Goal: Task Accomplishment & Management: Use online tool/utility

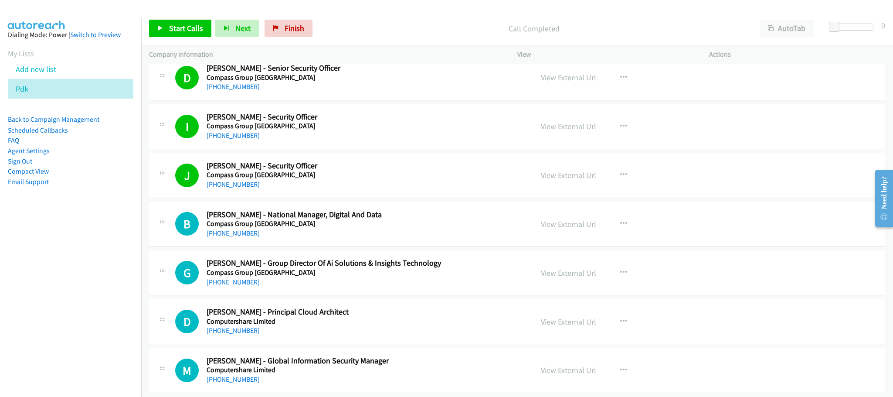
scroll to position [3792, 0]
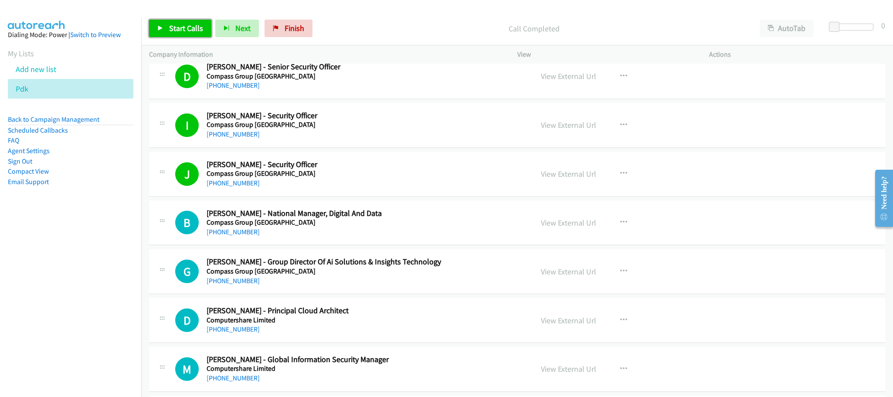
click at [200, 27] on span "Start Calls" at bounding box center [186, 28] width 34 height 10
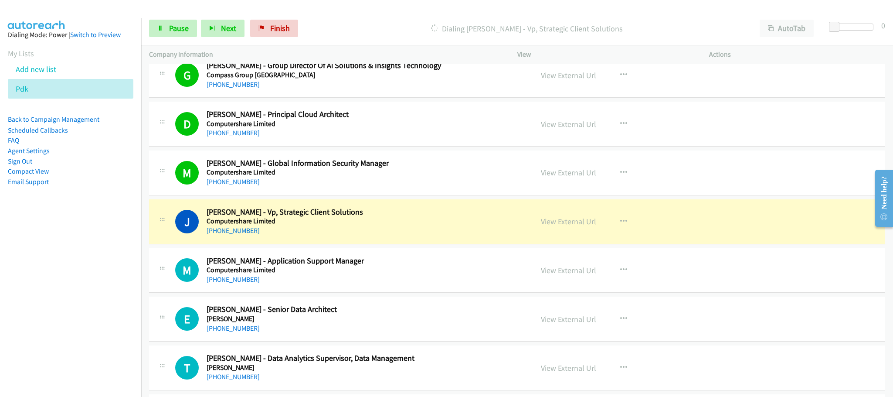
scroll to position [4053, 0]
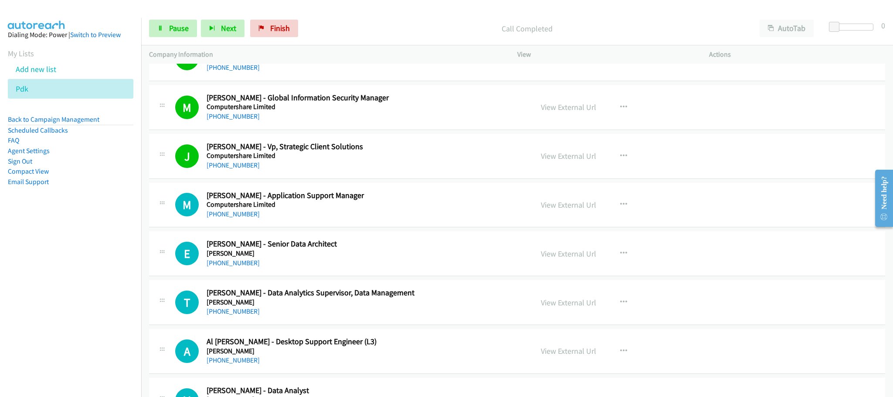
drag, startPoint x: 337, startPoint y: 365, endPoint x: 337, endPoint y: 394, distance: 28.8
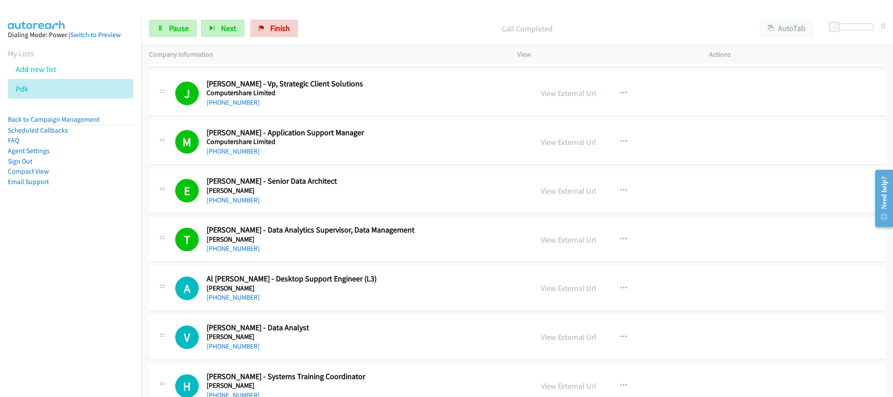
scroll to position [4184, 0]
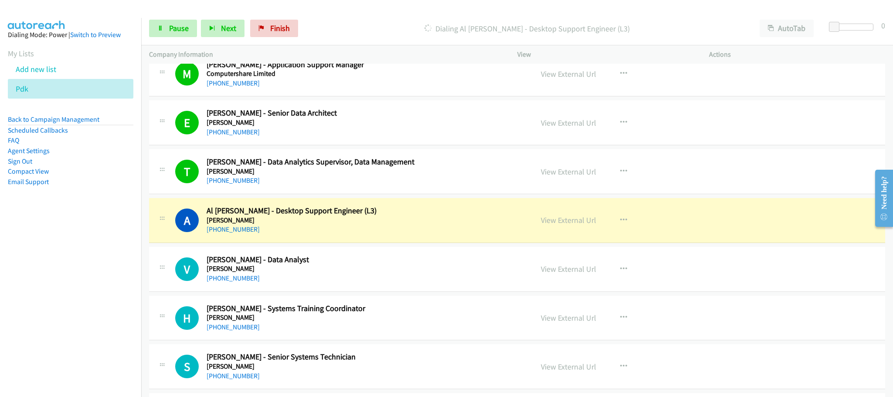
click at [109, 267] on nav "Dialing Mode: Power | Switch to Preview My Lists Add new list Pdk Back to Campa…" at bounding box center [71, 216] width 142 height 397
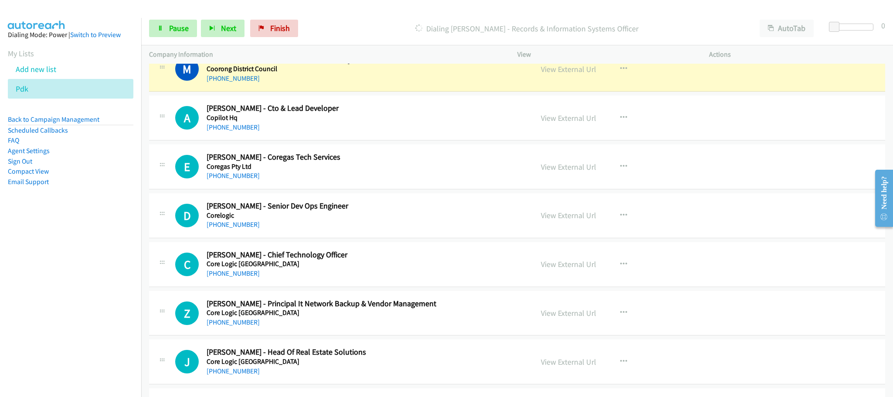
scroll to position [4903, 0]
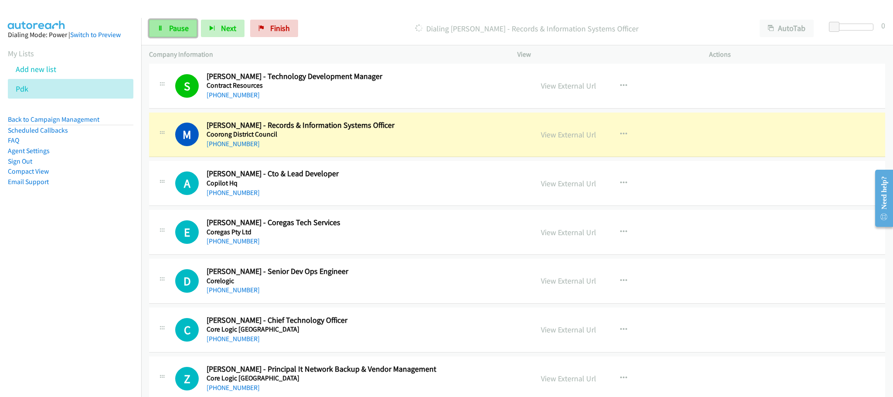
click at [178, 34] on link "Pause" at bounding box center [173, 28] width 48 height 17
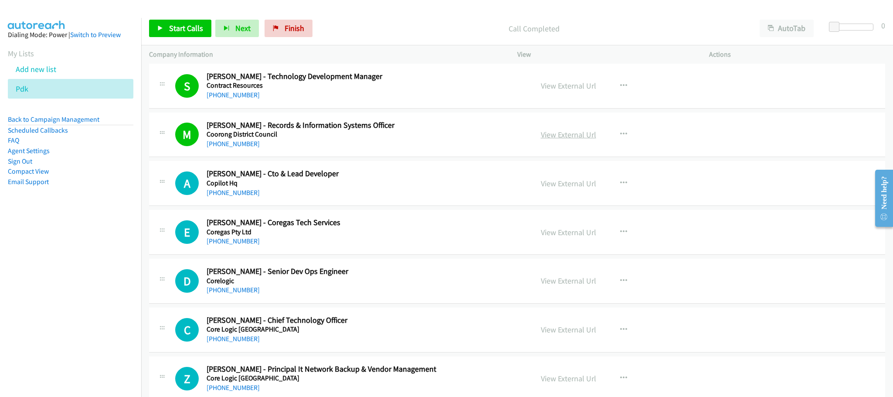
click at [564, 139] on link "View External Url" at bounding box center [568, 134] width 55 height 10
click at [194, 29] on span "Start Calls" at bounding box center [186, 28] width 34 height 10
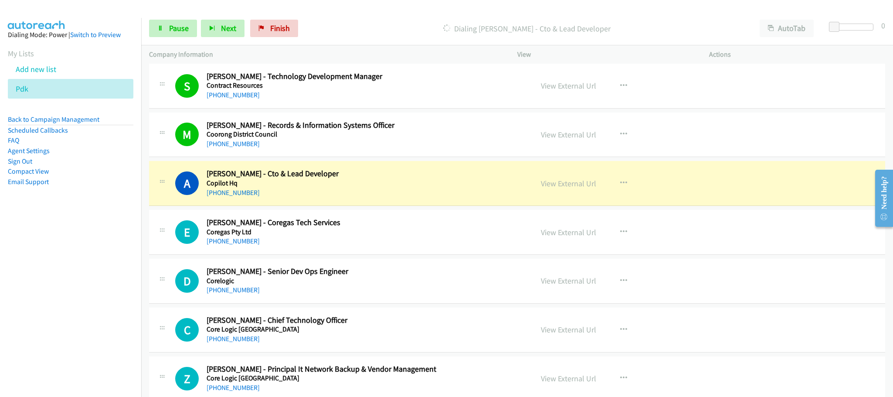
click at [480, 182] on td "A Callback Scheduled [PERSON_NAME] - Cto & Lead Developer Copilot Hq [GEOGRAPHI…" at bounding box center [517, 183] width 752 height 49
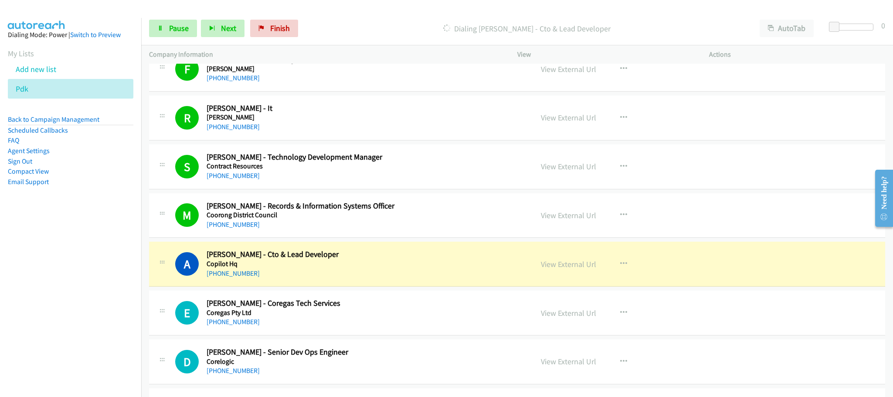
scroll to position [4838, 0]
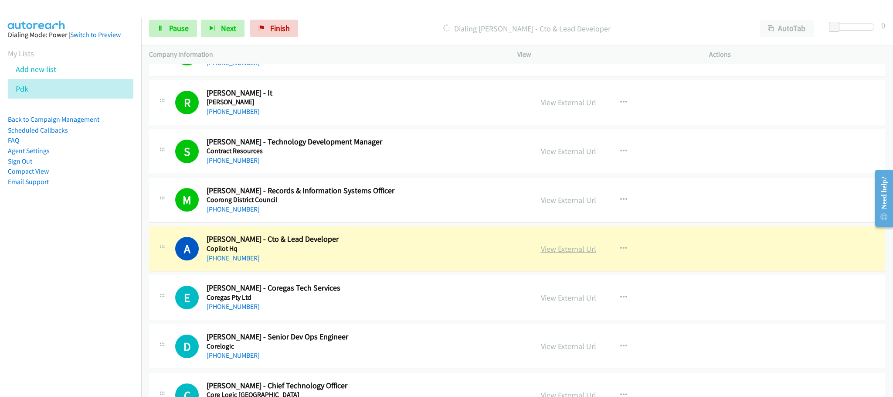
click at [569, 254] on link "View External Url" at bounding box center [568, 249] width 55 height 10
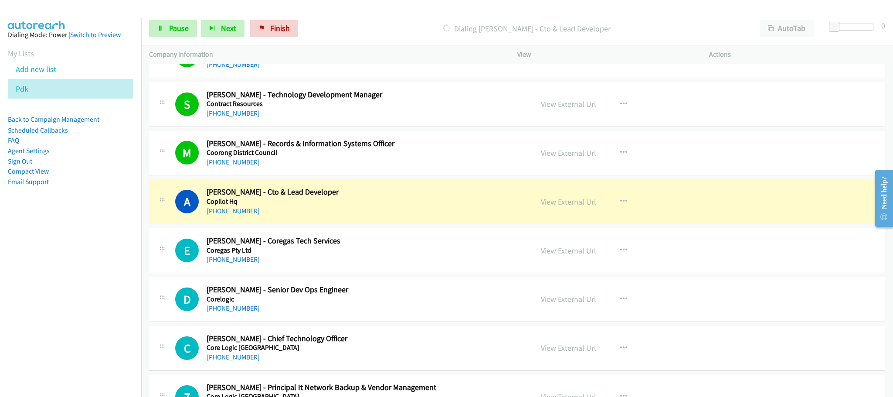
scroll to position [4968, 0]
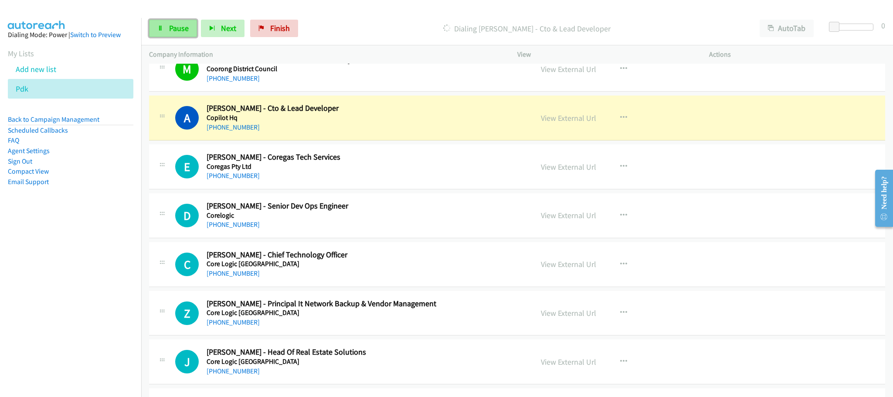
click at [180, 29] on span "Pause" at bounding box center [179, 28] width 20 height 10
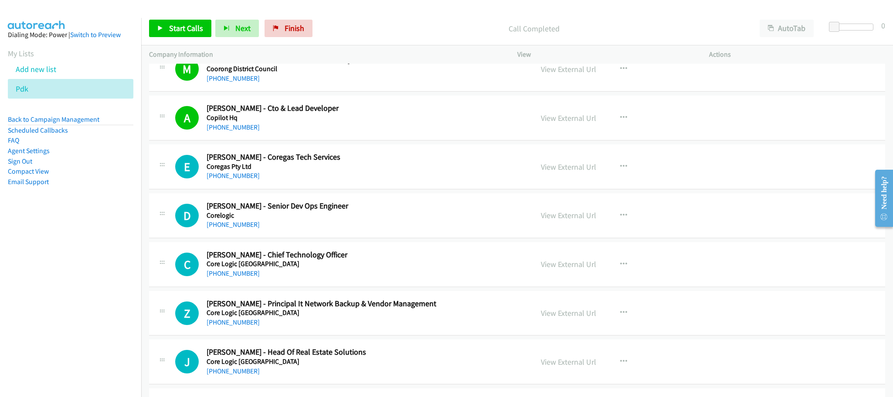
click at [386, 132] on div "[PHONE_NUMBER]" at bounding box center [364, 127] width 314 height 10
click at [170, 29] on span "Start Calls" at bounding box center [186, 28] width 34 height 10
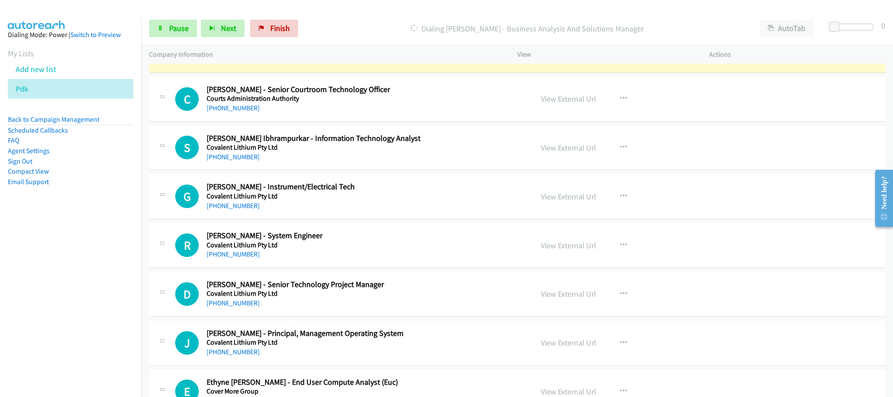
scroll to position [5361, 0]
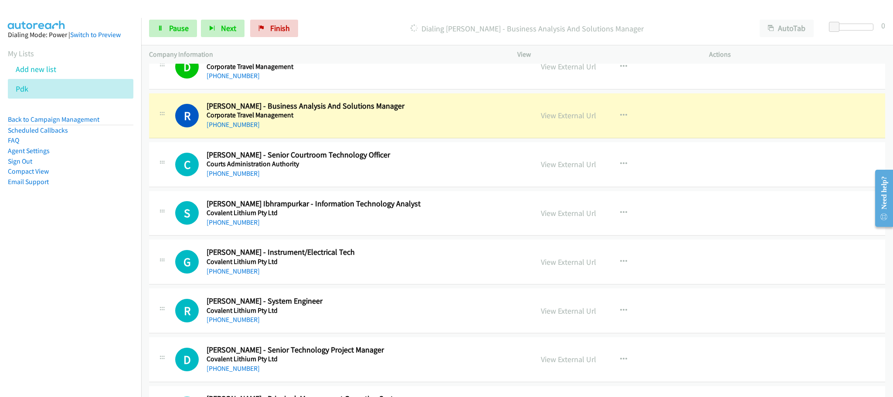
click at [423, 138] on div "R Callback Scheduled [PERSON_NAME] - Business Analysis And Solutions Manager Co…" at bounding box center [517, 115] width 736 height 45
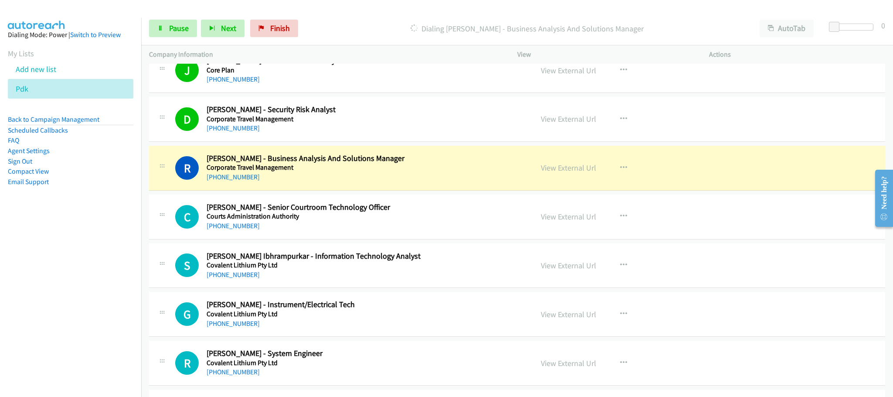
scroll to position [5295, 0]
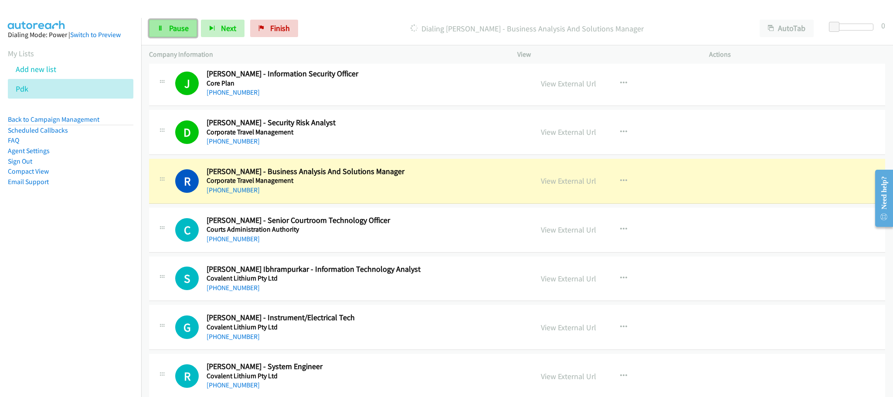
click at [175, 30] on span "Pause" at bounding box center [179, 28] width 20 height 10
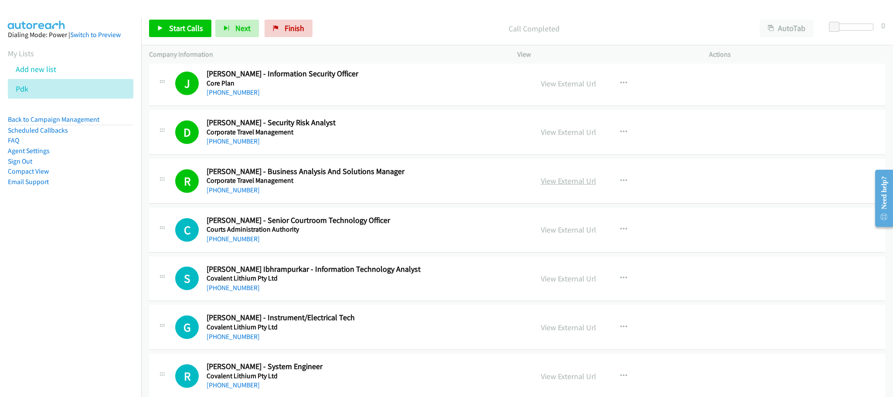
click at [561, 186] on link "View External Url" at bounding box center [568, 181] width 55 height 10
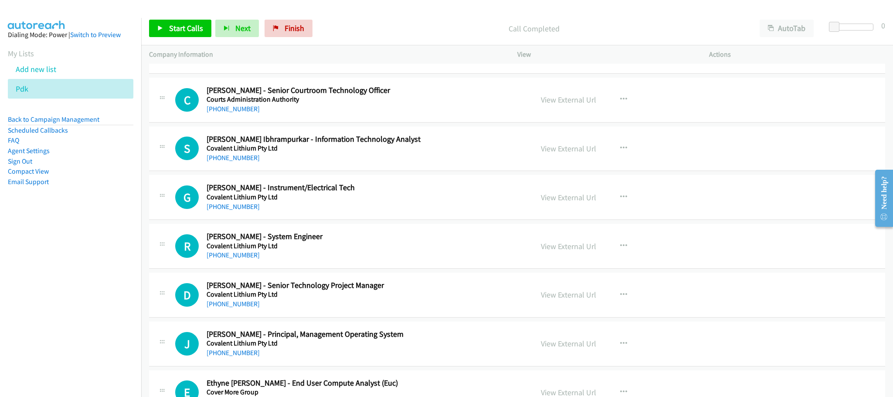
scroll to position [5426, 0]
click at [184, 32] on span "Start Calls" at bounding box center [186, 28] width 34 height 10
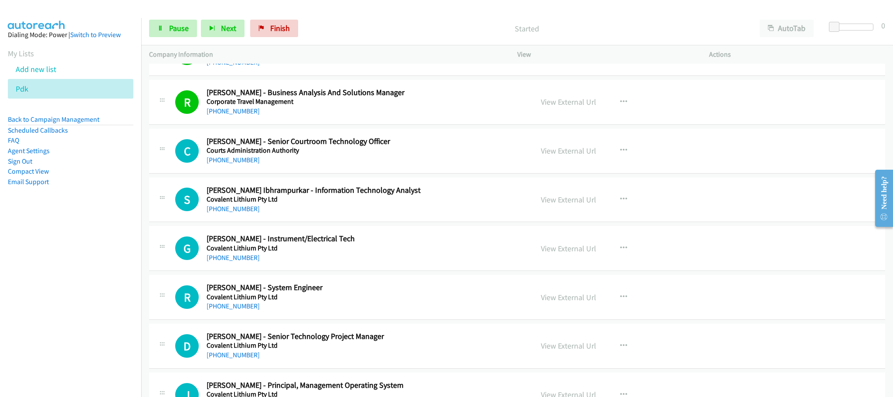
scroll to position [5361, 0]
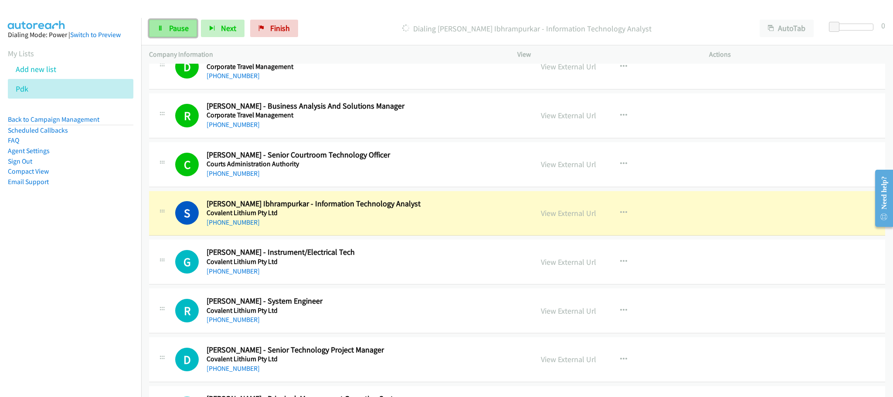
click at [176, 33] on span "Pause" at bounding box center [179, 28] width 20 height 10
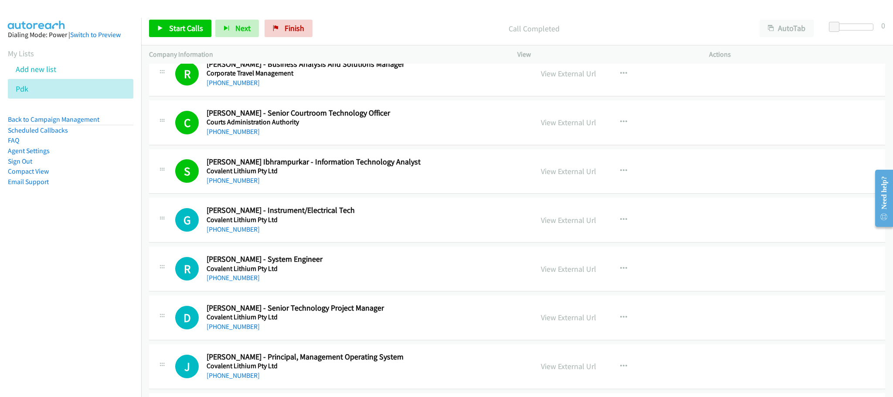
scroll to position [5426, 0]
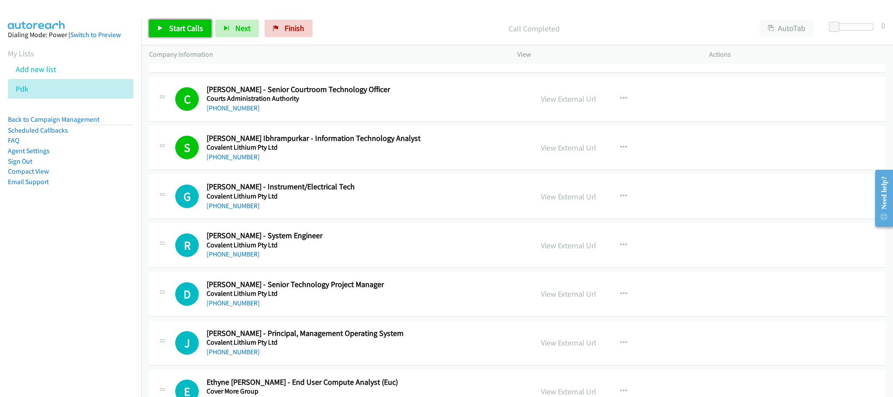
click at [175, 28] on span "Start Calls" at bounding box center [186, 28] width 34 height 10
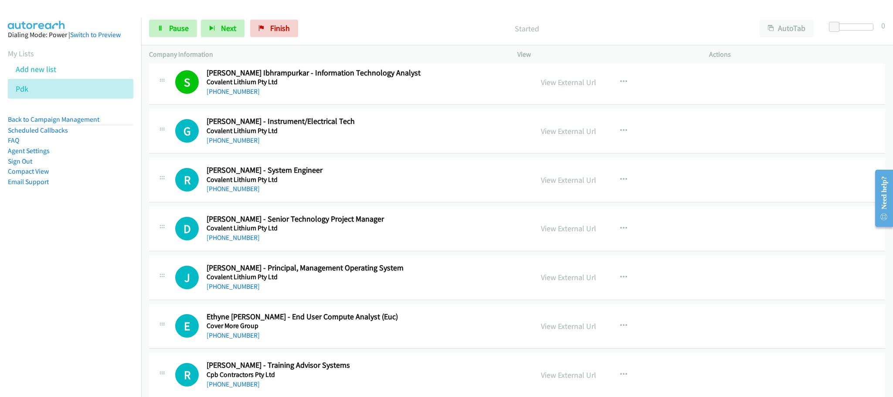
scroll to position [5557, 0]
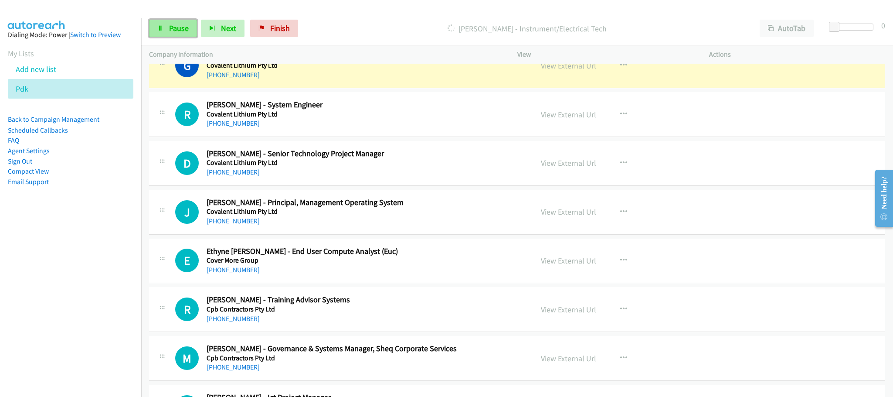
click at [177, 24] on span "Pause" at bounding box center [179, 28] width 20 height 10
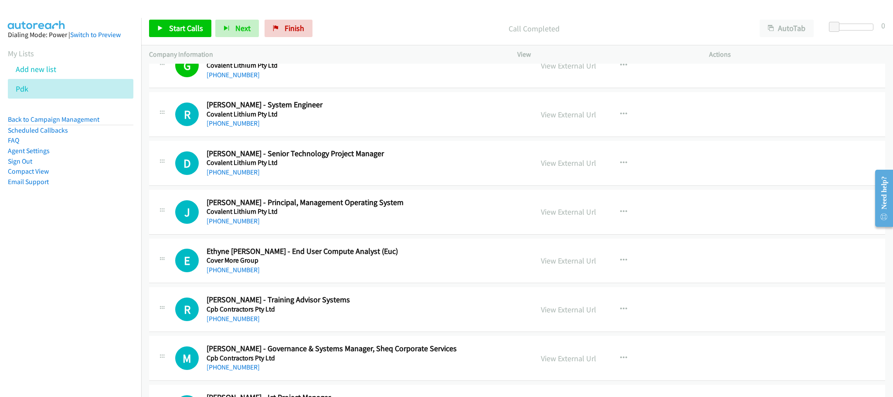
click at [98, 241] on nav "Dialing Mode: Power | Switch to Preview My Lists Add new list Pdk Back to Campa…" at bounding box center [71, 216] width 142 height 397
click at [85, 250] on nav "Dialing Mode: Power | Switch to Preview My Lists Add new list Pdk Back to Campa…" at bounding box center [71, 216] width 142 height 397
click at [445, 37] on div "Call Completed" at bounding box center [533, 28] width 435 height 17
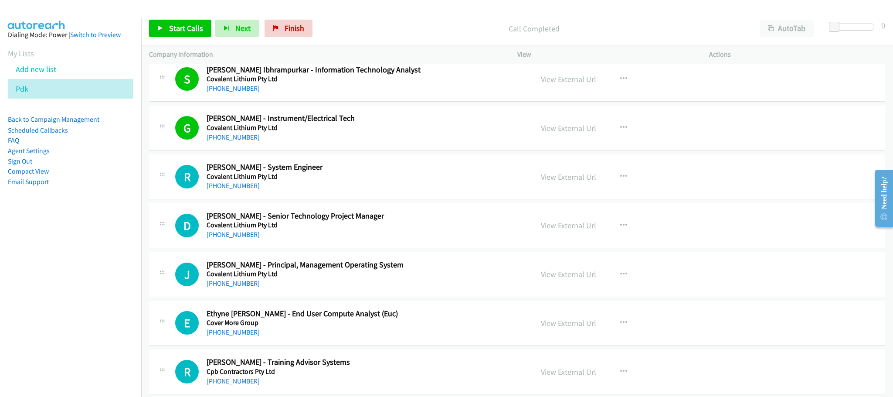
scroll to position [5491, 0]
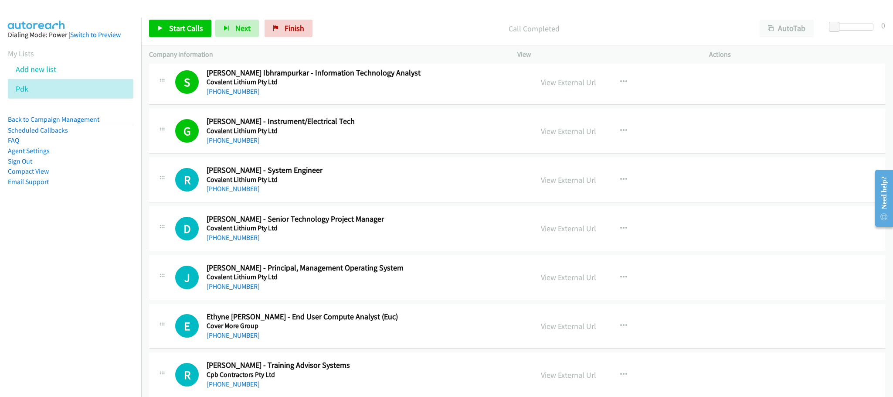
click at [394, 146] on div "[PHONE_NUMBER]" at bounding box center [364, 140] width 314 height 10
click at [435, 175] on h2 "[PERSON_NAME] - System Engineer" at bounding box center [364, 170] width 314 height 10
click at [382, 33] on p "Call Completed" at bounding box center [534, 29] width 420 height 12
click at [177, 27] on span "Start Calls" at bounding box center [186, 28] width 34 height 10
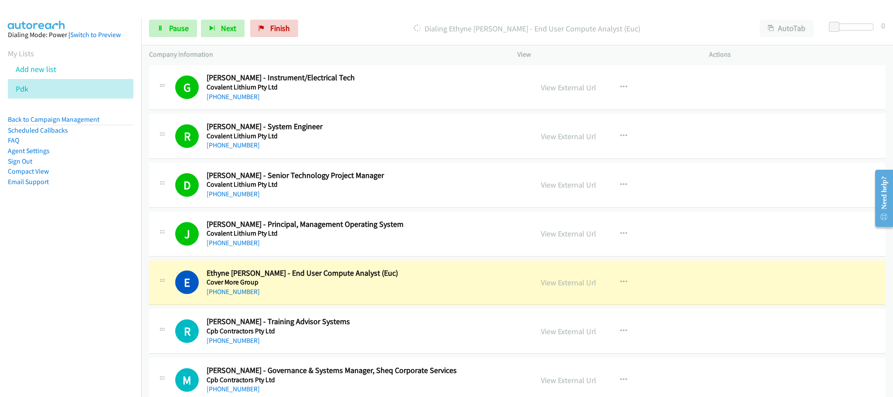
scroll to position [5557, 0]
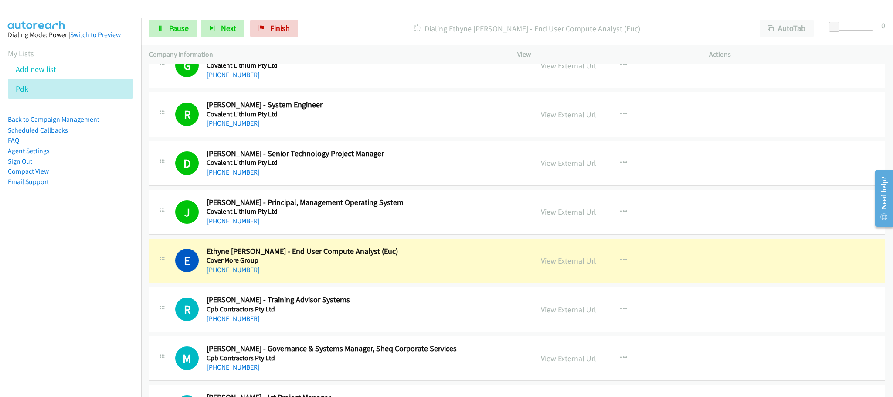
click at [566, 265] on link "View External Url" at bounding box center [568, 260] width 55 height 10
click at [170, 32] on span "Pause" at bounding box center [179, 28] width 20 height 10
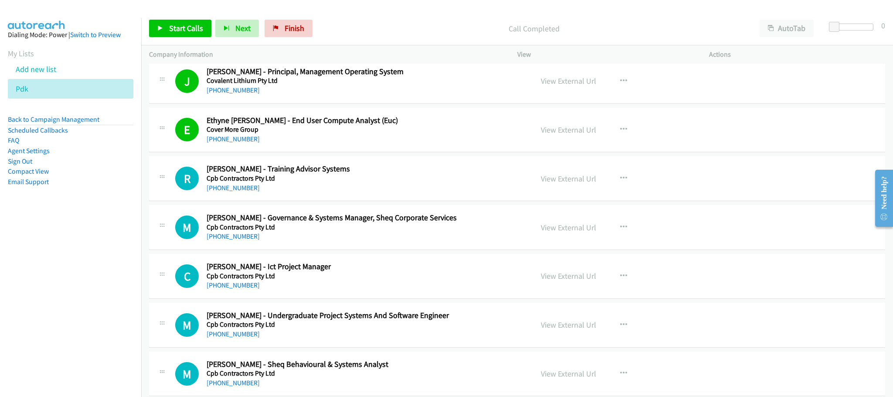
scroll to position [5818, 0]
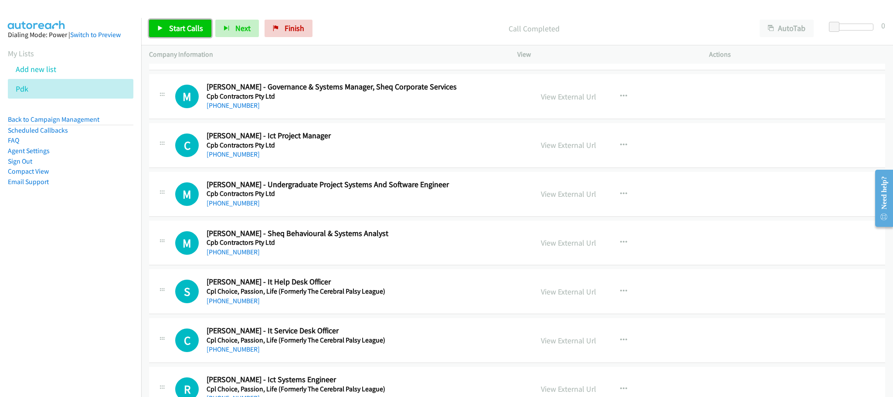
click at [202, 27] on span "Start Calls" at bounding box center [186, 28] width 34 height 10
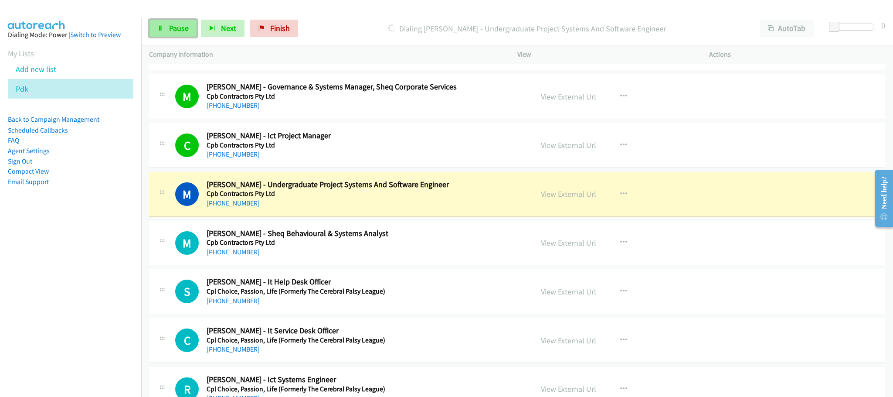
drag, startPoint x: 169, startPoint y: 32, endPoint x: 177, endPoint y: 31, distance: 7.9
click at [169, 32] on span "Pause" at bounding box center [179, 28] width 20 height 10
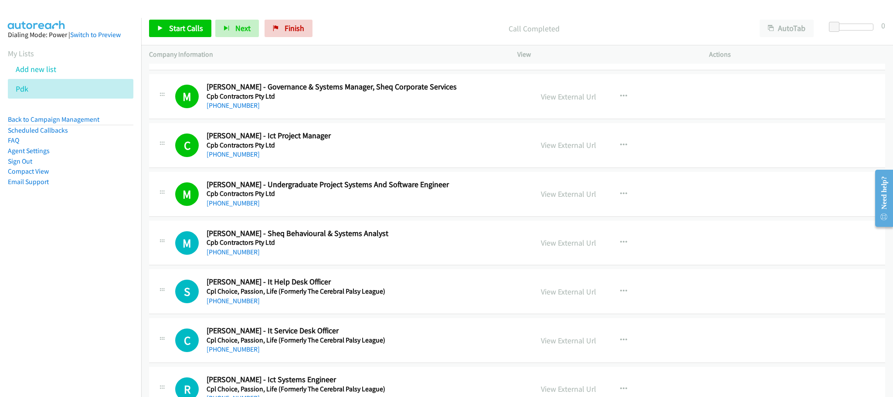
click at [450, 58] on p "Company Information" at bounding box center [325, 54] width 353 height 10
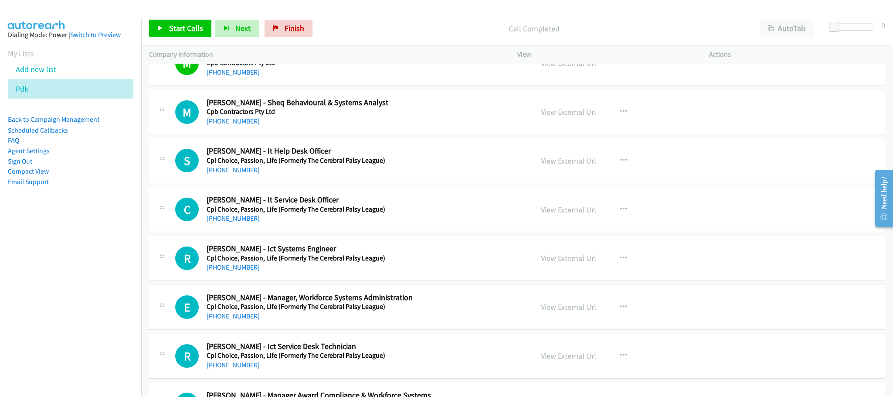
scroll to position [6014, 0]
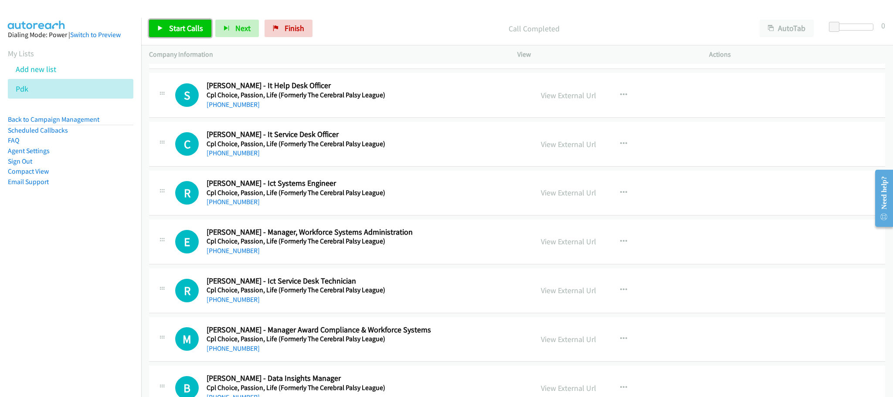
click at [189, 33] on span "Start Calls" at bounding box center [186, 28] width 34 height 10
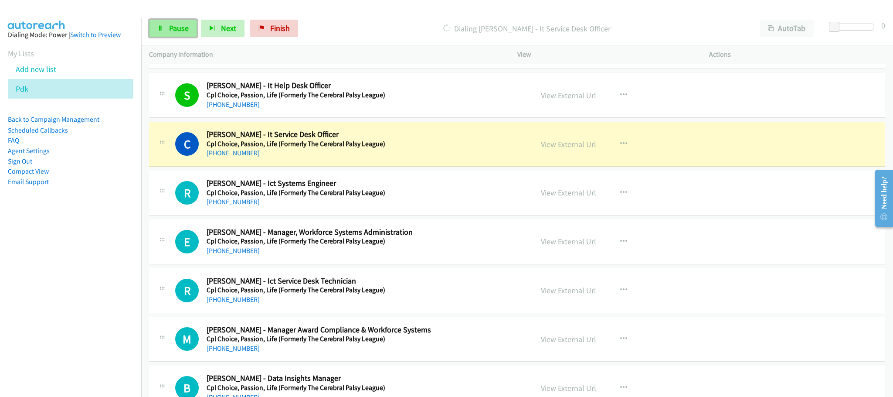
click at [186, 36] on link "Pause" at bounding box center [173, 28] width 48 height 17
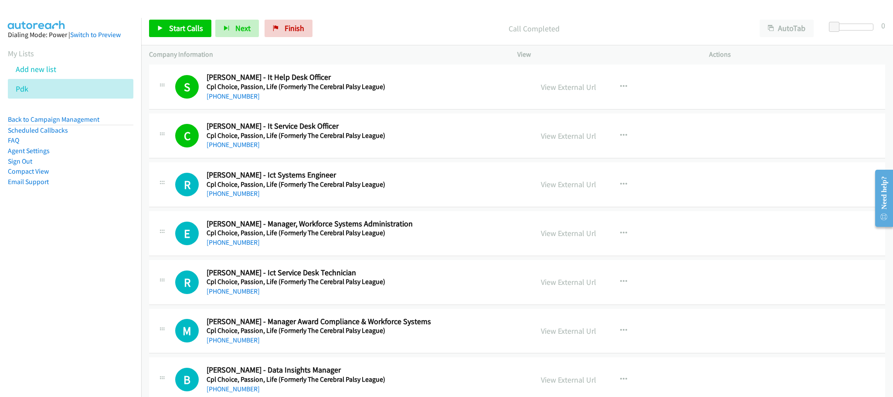
scroll to position [5949, 0]
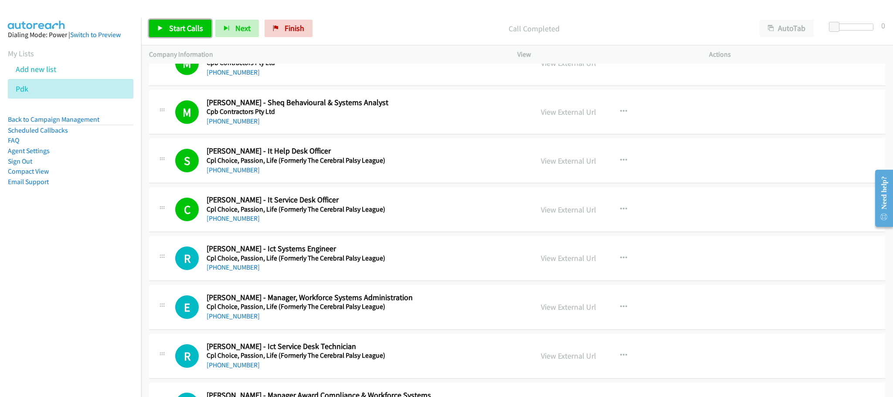
click at [198, 27] on span "Start Calls" at bounding box center [186, 28] width 34 height 10
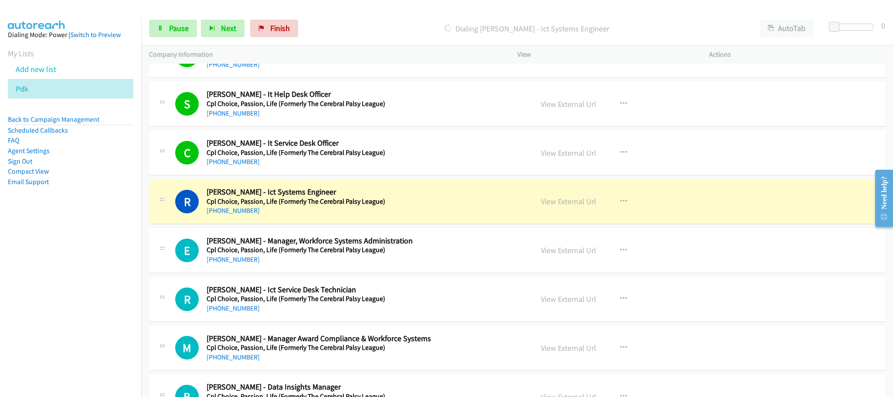
scroll to position [6080, 0]
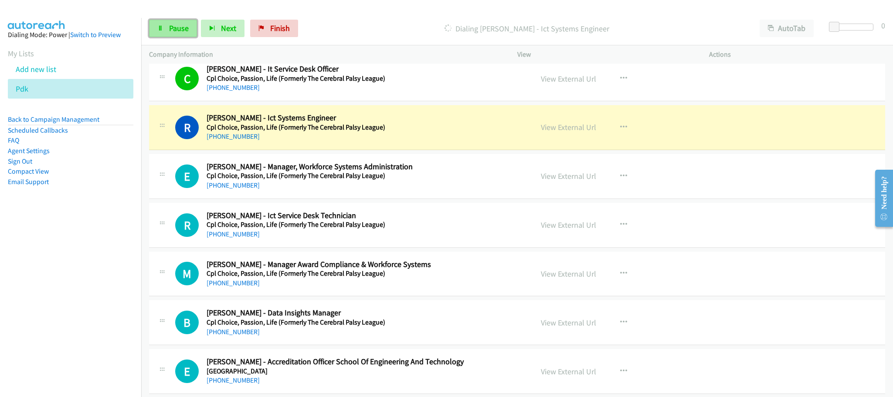
click at [182, 31] on span "Pause" at bounding box center [179, 28] width 20 height 10
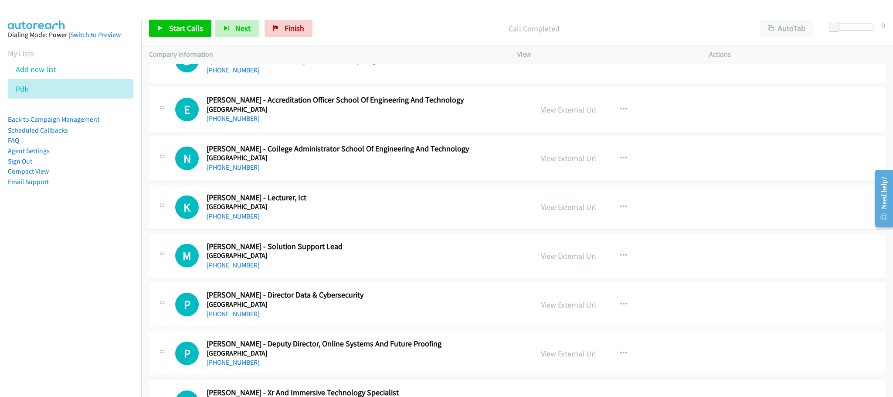
scroll to position [6407, 0]
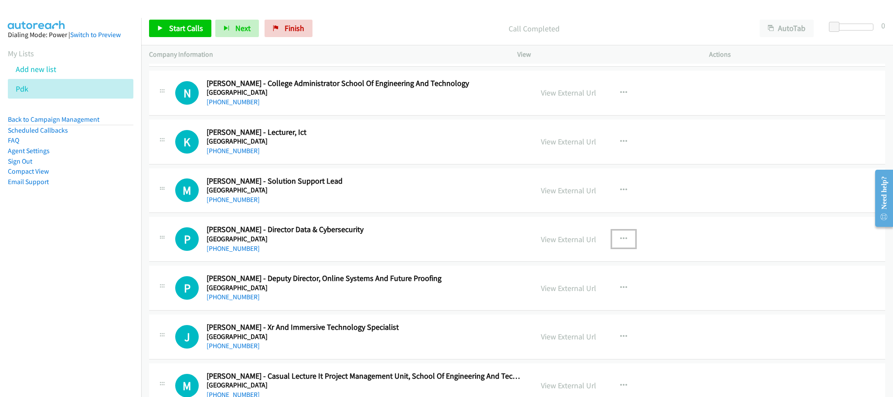
click at [620, 242] on icon "button" at bounding box center [623, 238] width 7 height 7
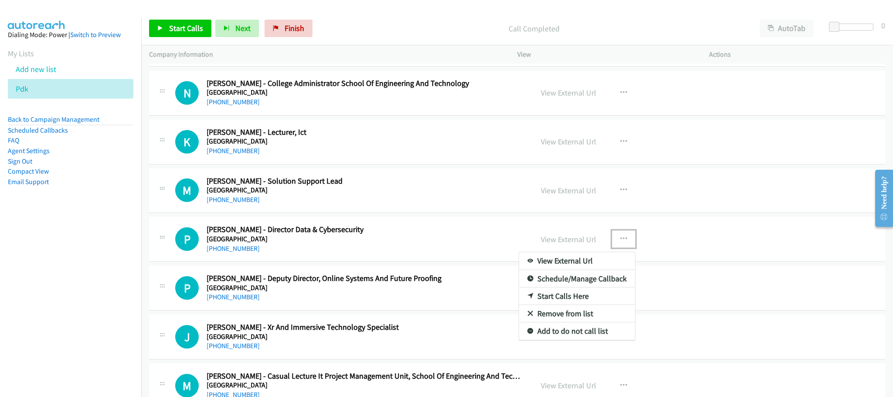
click at [556, 305] on link "Start Calls Here" at bounding box center [577, 295] width 116 height 17
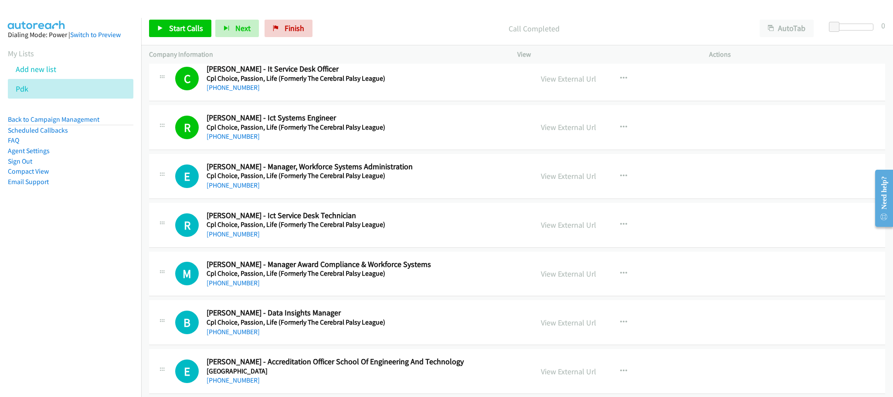
scroll to position [6014, 0]
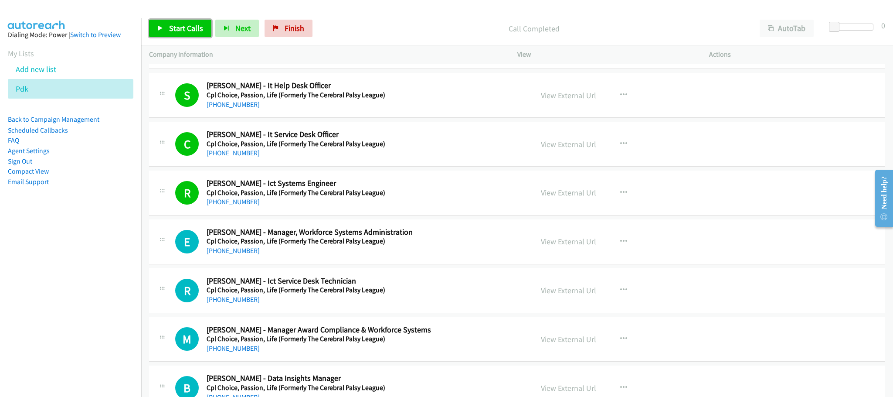
click at [190, 33] on span "Start Calls" at bounding box center [186, 28] width 34 height 10
click at [190, 24] on link "Pause" at bounding box center [173, 28] width 48 height 17
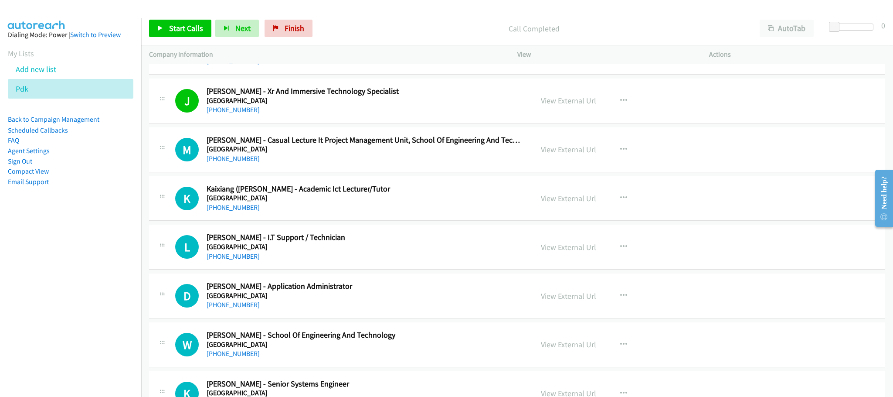
scroll to position [6603, 0]
